Goal: Information Seeking & Learning: Understand process/instructions

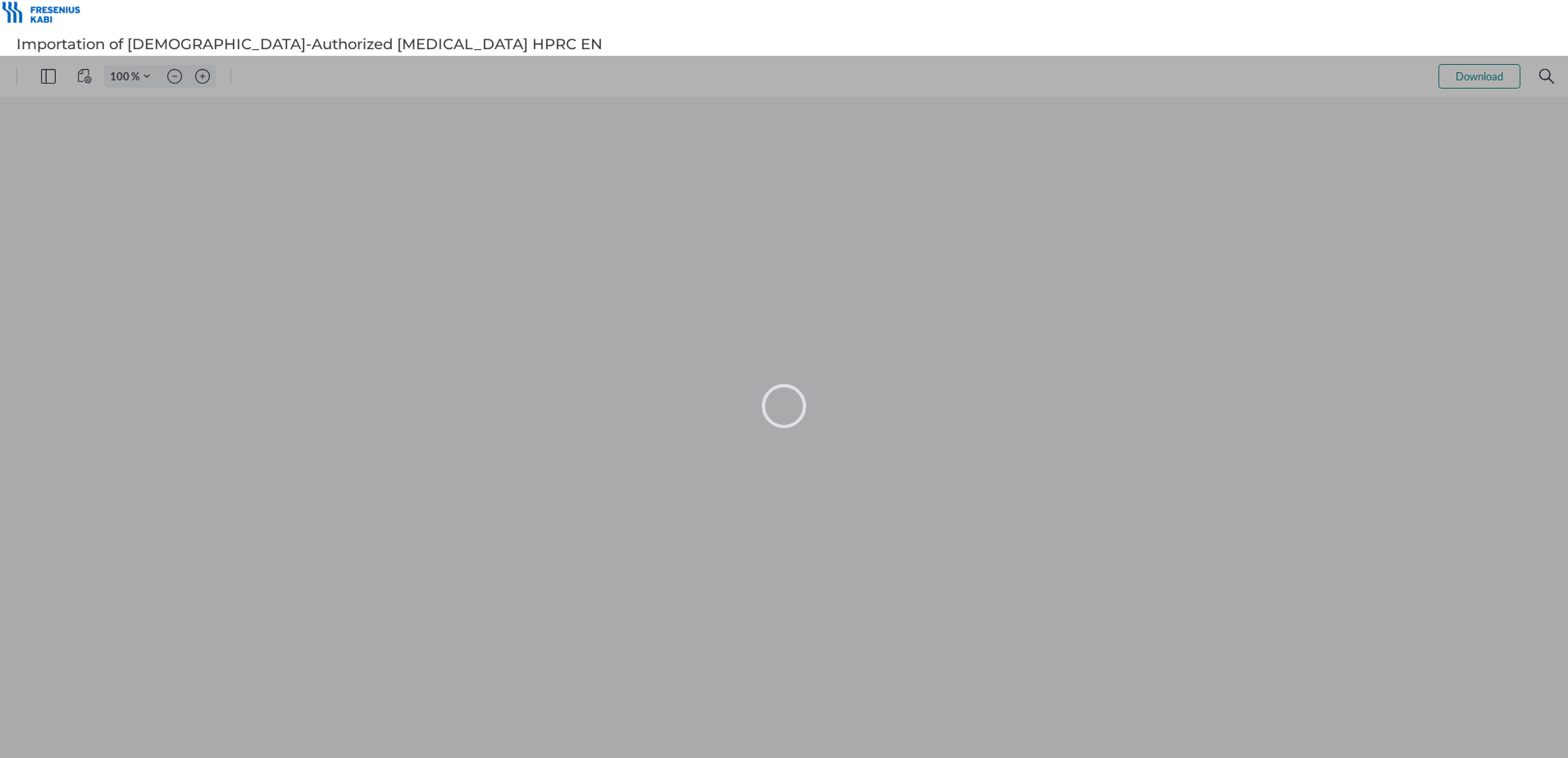
type input "101"
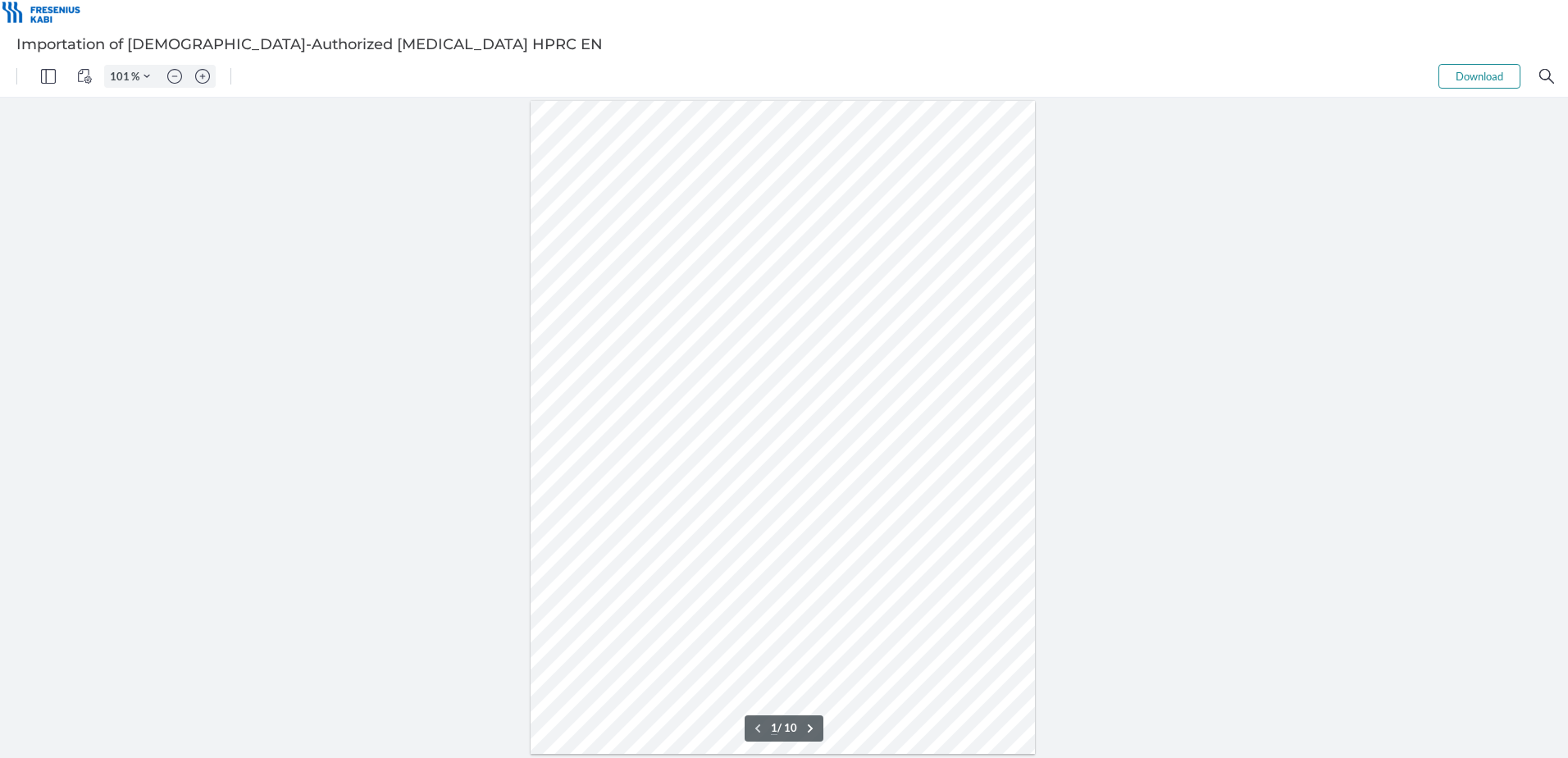
type input "2"
click at [200, 73] on img "Zoom in" at bounding box center [203, 77] width 15 height 15
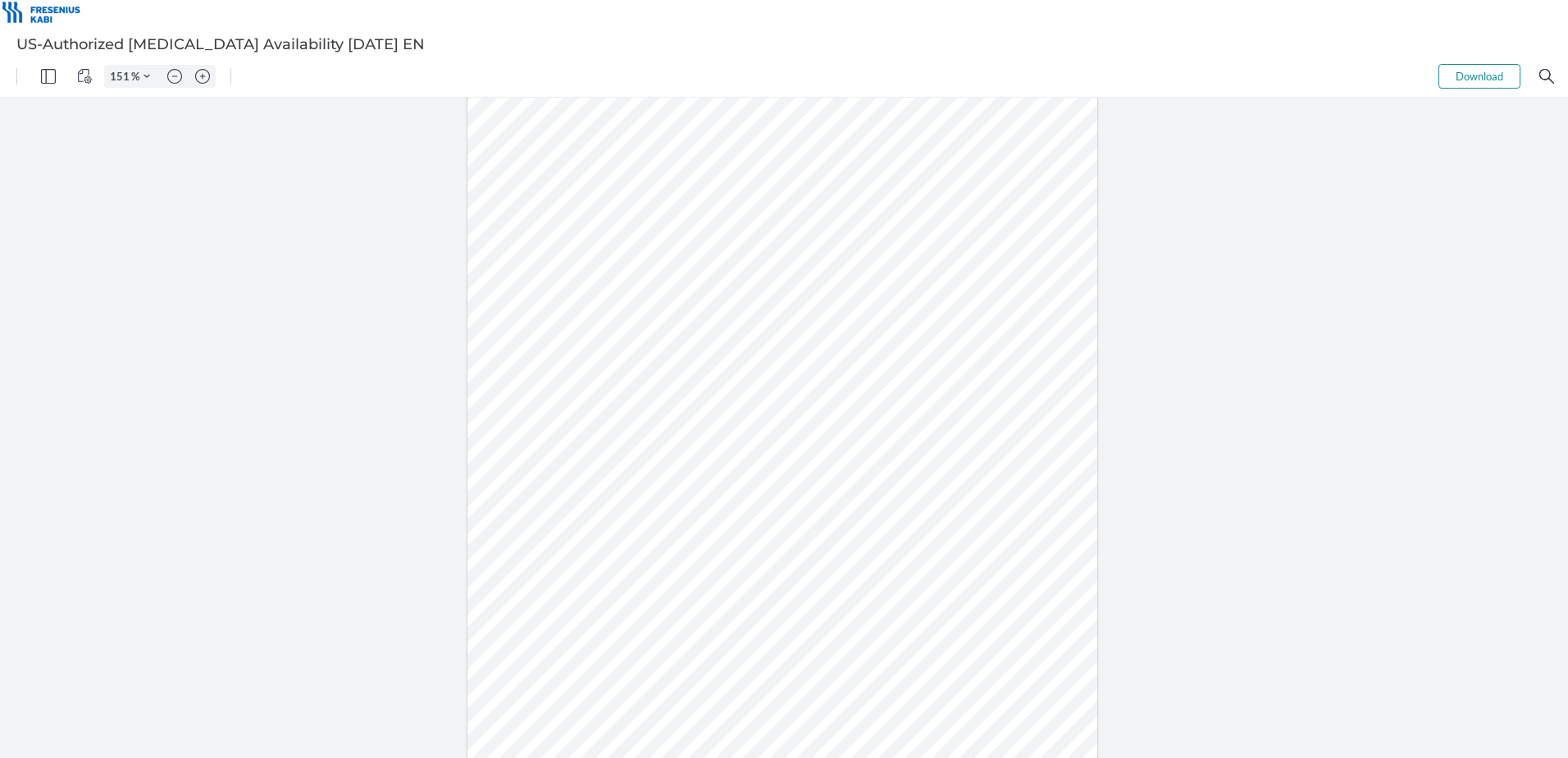
type input "201"
drag, startPoint x: 647, startPoint y: 666, endPoint x: 585, endPoint y: 661, distance: 62.2
click at [585, 663] on div at bounding box center [784, 450] width 1007 height 1303
drag, startPoint x: 588, startPoint y: 661, endPoint x: 642, endPoint y: 661, distance: 54.0
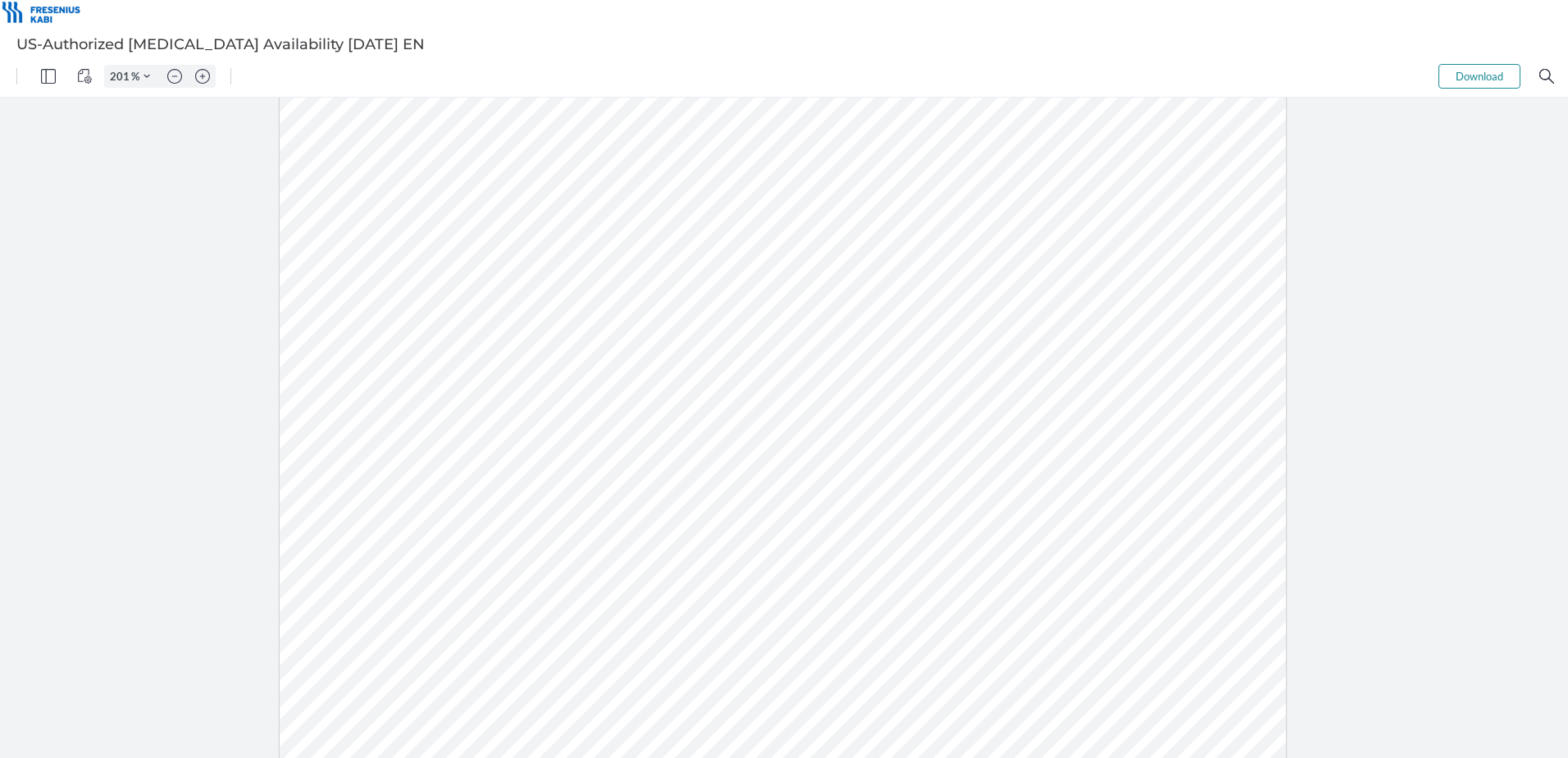
click at [642, 661] on div at bounding box center [784, 450] width 1007 height 1303
click at [206, 80] on img "Zoom in" at bounding box center [203, 77] width 15 height 15
type input "201"
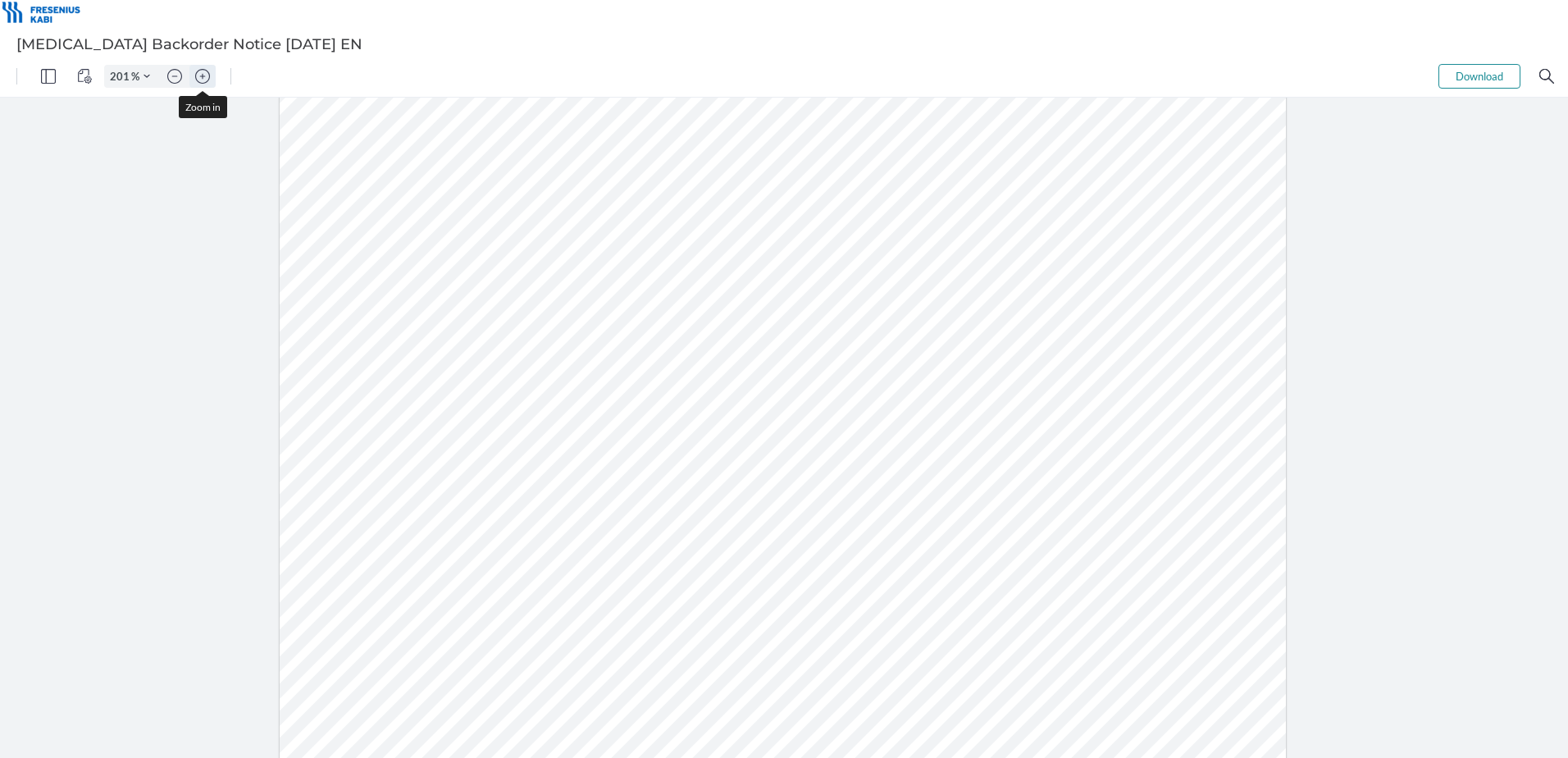
scroll to position [305, 0]
click at [573, 433] on div at bounding box center [784, 450] width 1007 height 1303
drag, startPoint x: 551, startPoint y: 435, endPoint x: 606, endPoint y: 437, distance: 55.0
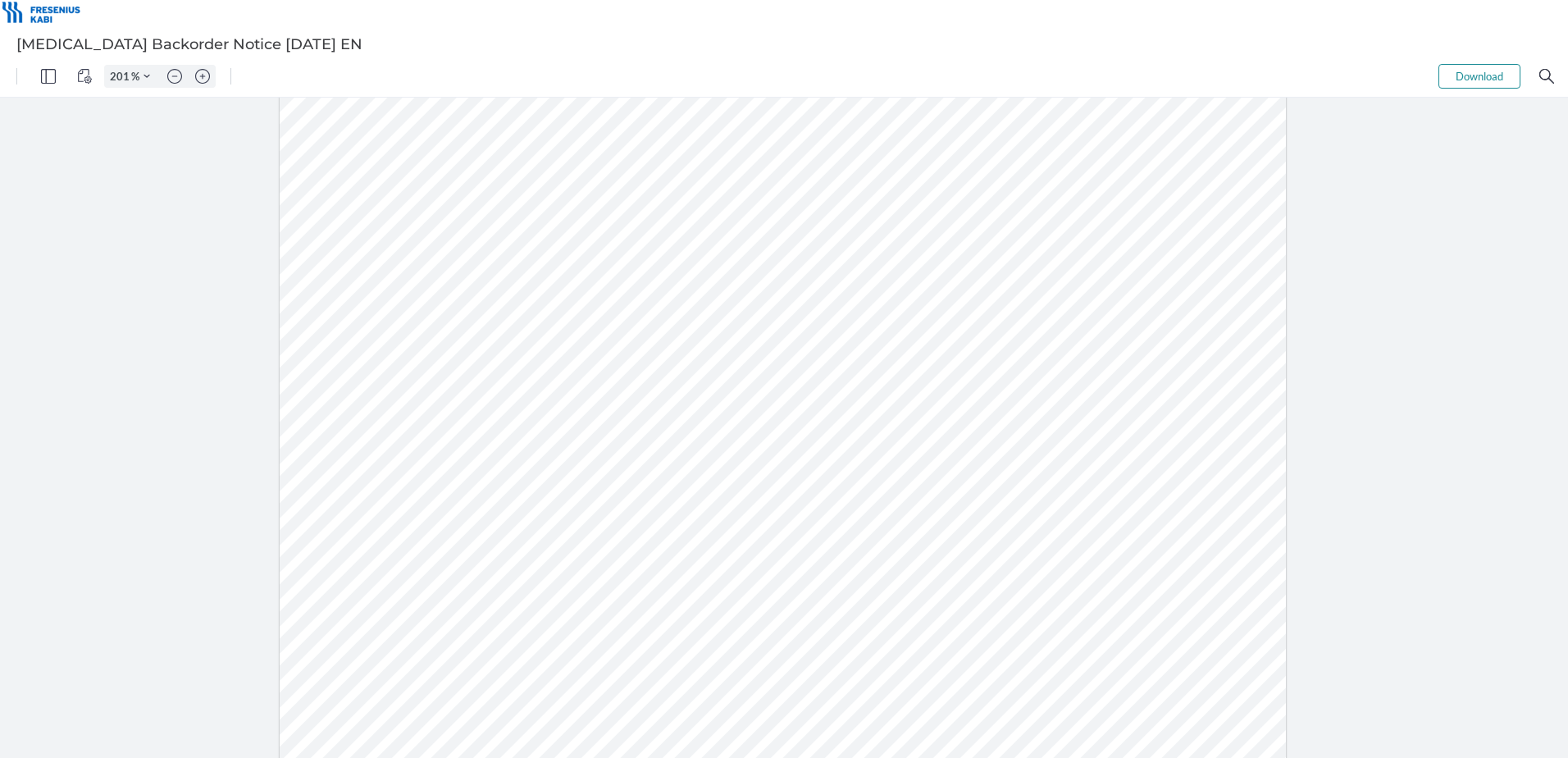
click at [606, 437] on div at bounding box center [784, 450] width 1007 height 1303
drag, startPoint x: 116, startPoint y: 277, endPoint x: 115, endPoint y: 292, distance: 15.0
click at [116, 277] on div at bounding box center [784, 428] width 1568 height 661
